Goal: Information Seeking & Learning: Learn about a topic

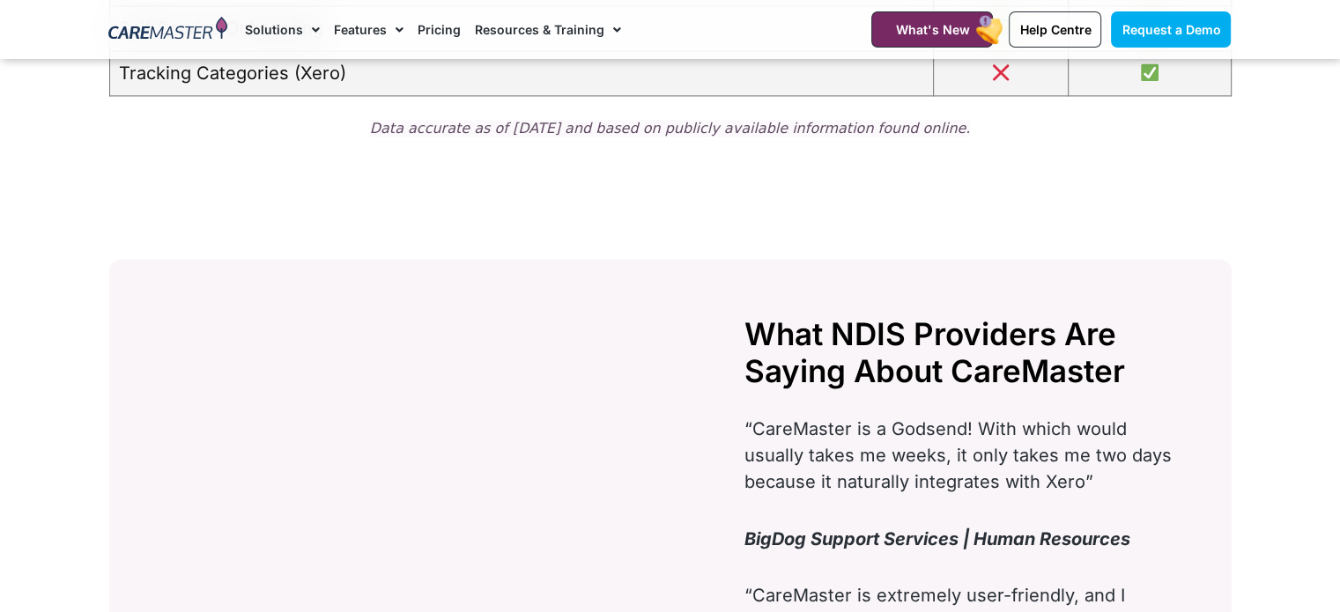
scroll to position [2995, 0]
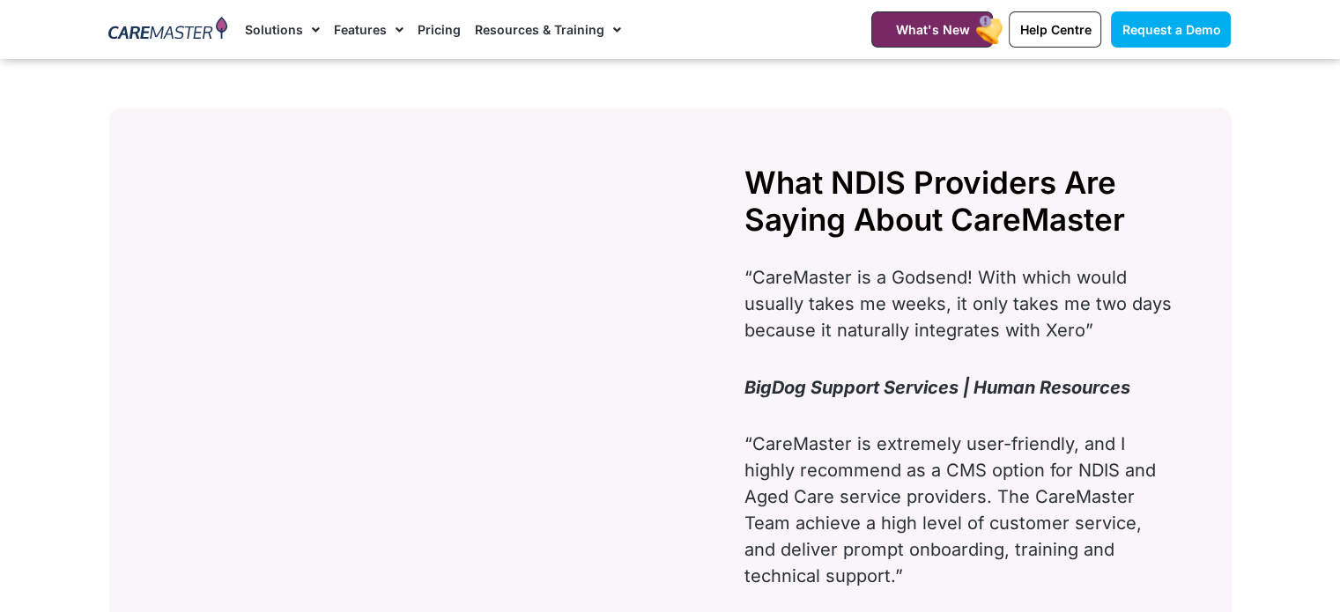
click at [164, 30] on img at bounding box center [167, 30] width 119 height 26
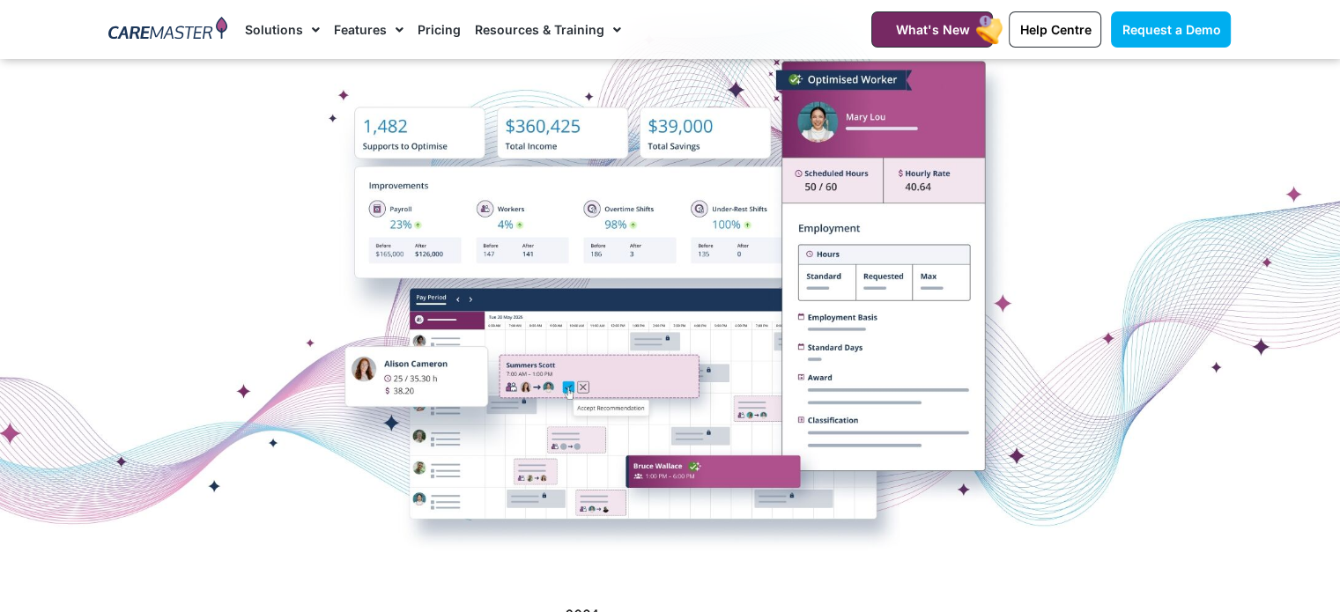
scroll to position [352, 0]
drag, startPoint x: 606, startPoint y: 316, endPoint x: 533, endPoint y: 274, distance: 84.5
drag, startPoint x: 533, startPoint y: 274, endPoint x: 220, endPoint y: 175, distance: 327.9
click at [220, 175] on div at bounding box center [670, 283] width 1340 height 440
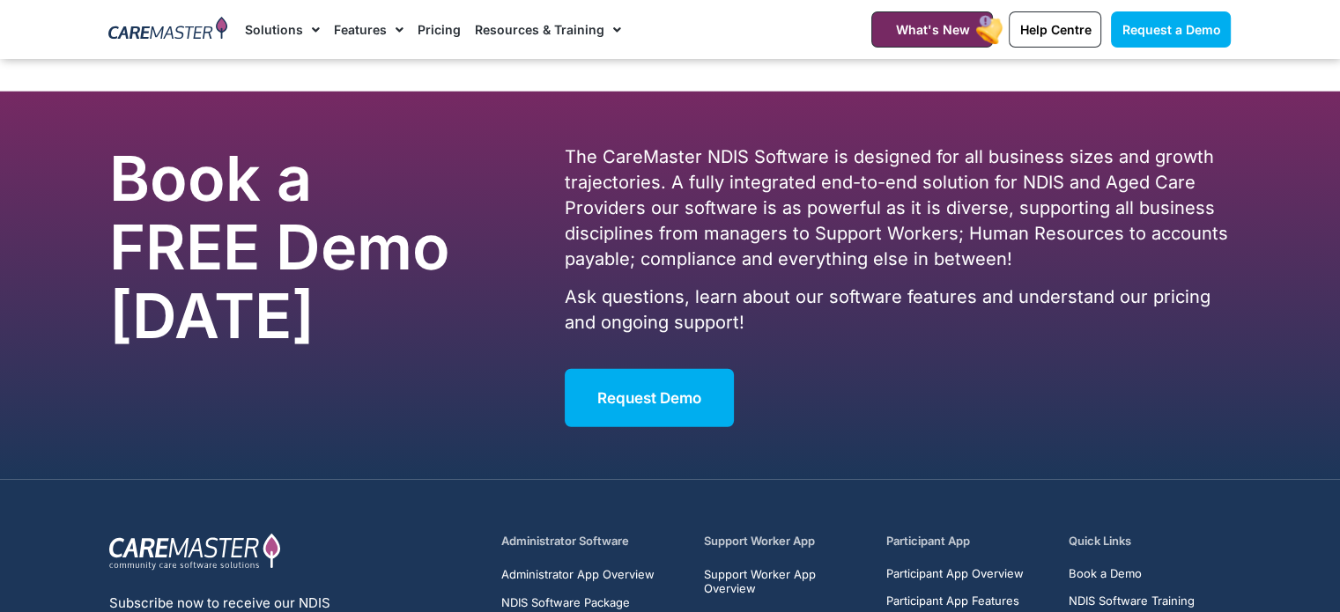
scroll to position [11426, 0]
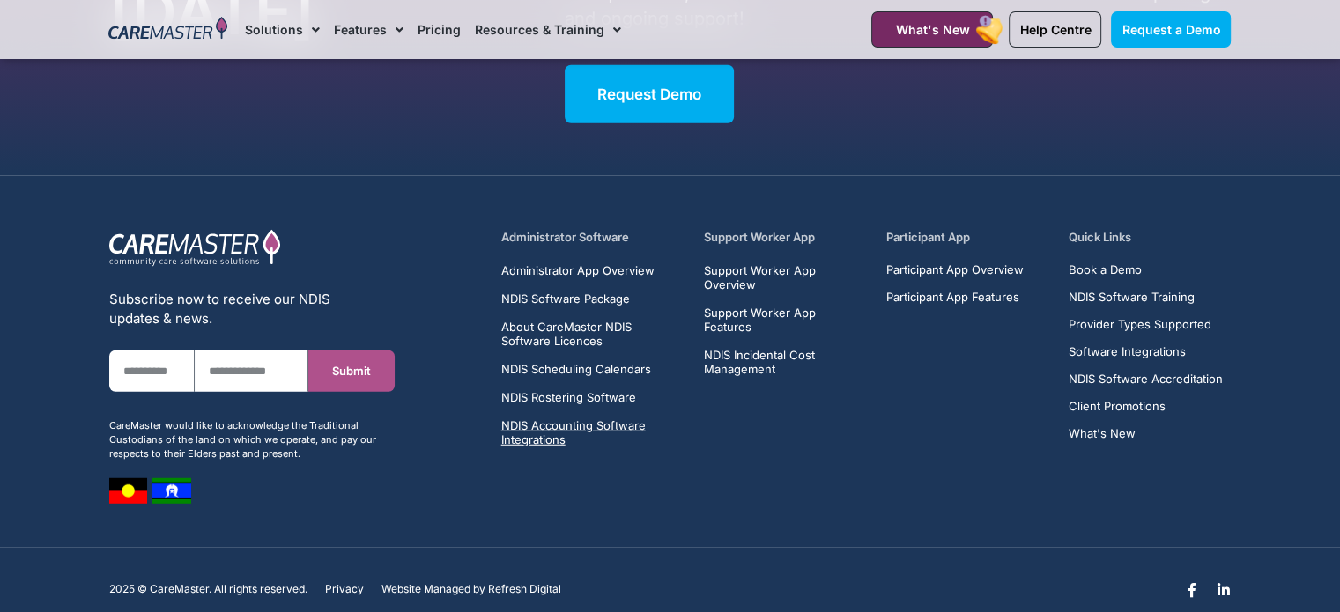
click at [575, 418] on span "NDIS Accounting Software Integrations" at bounding box center [592, 432] width 182 height 28
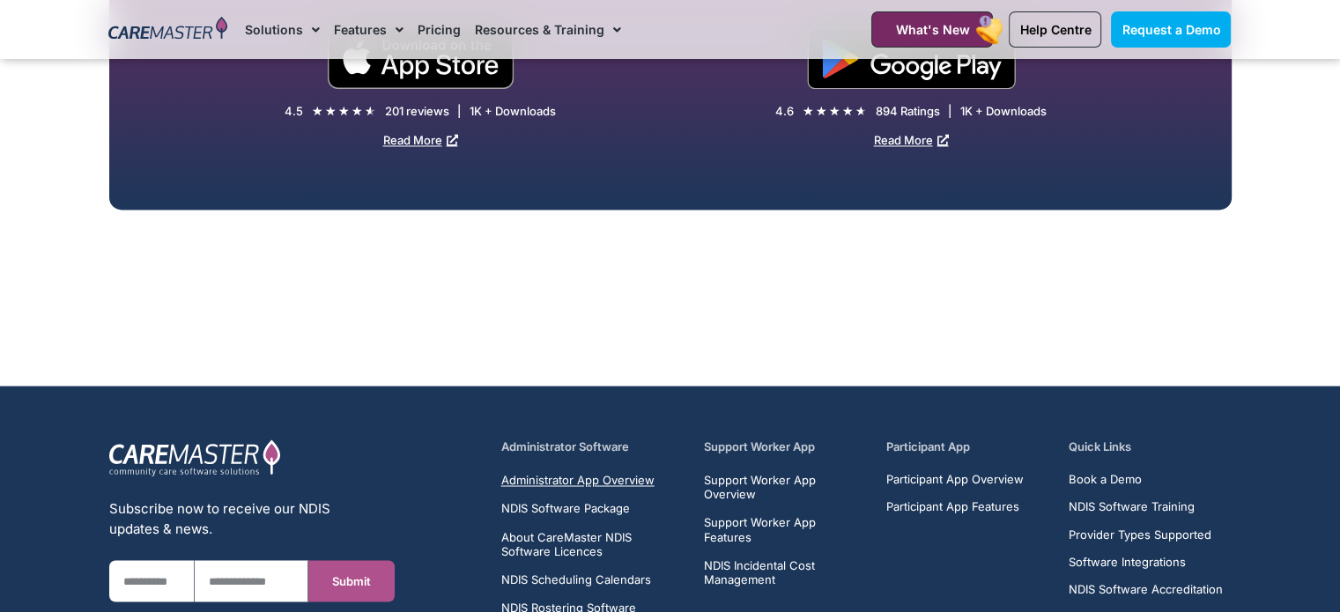
scroll to position [3058, 0]
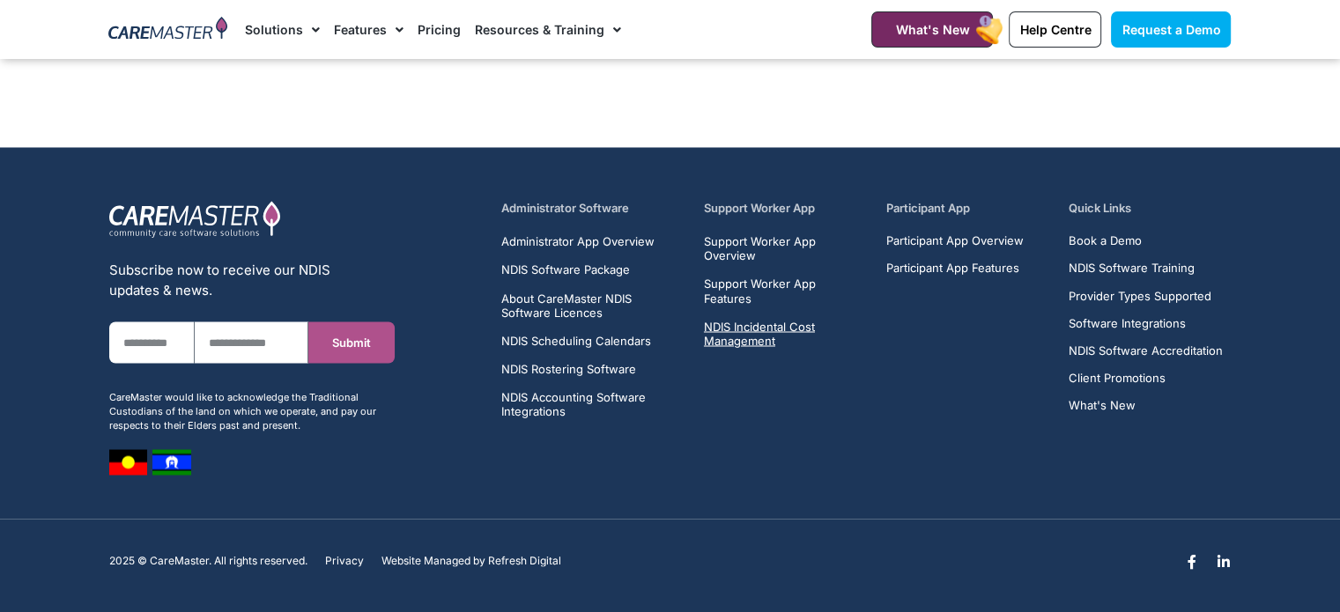
click at [726, 325] on span "NDIS Incidental Cost Management" at bounding box center [785, 333] width 162 height 28
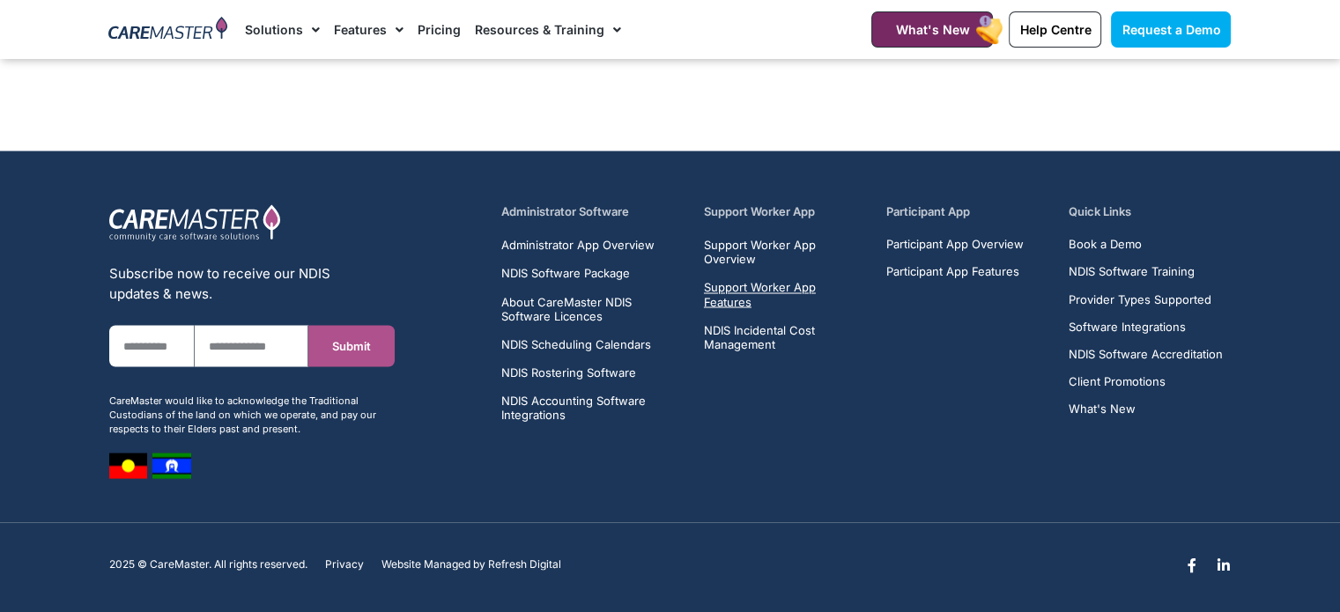
scroll to position [3058, 0]
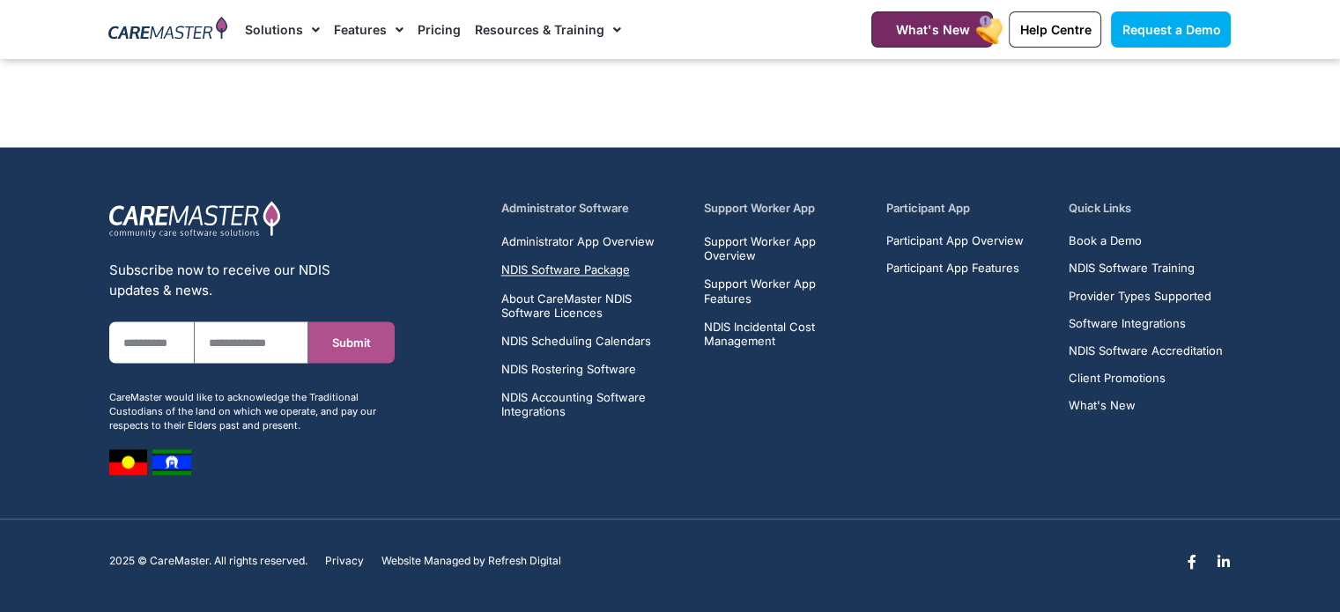
click at [564, 267] on span "NDIS Software Package" at bounding box center [565, 269] width 129 height 14
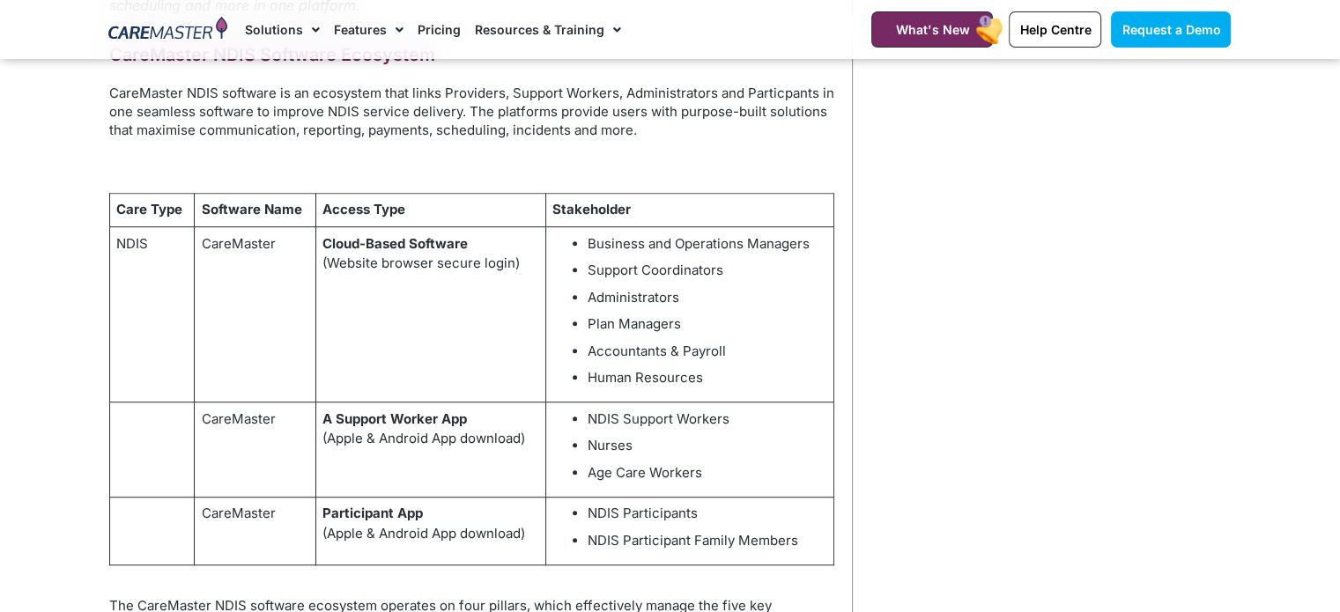
scroll to position [1233, 0]
